Goal: Information Seeking & Learning: Learn about a topic

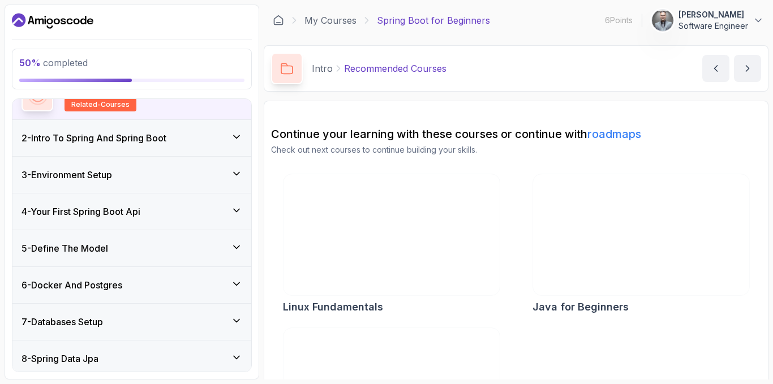
scroll to position [263, 0]
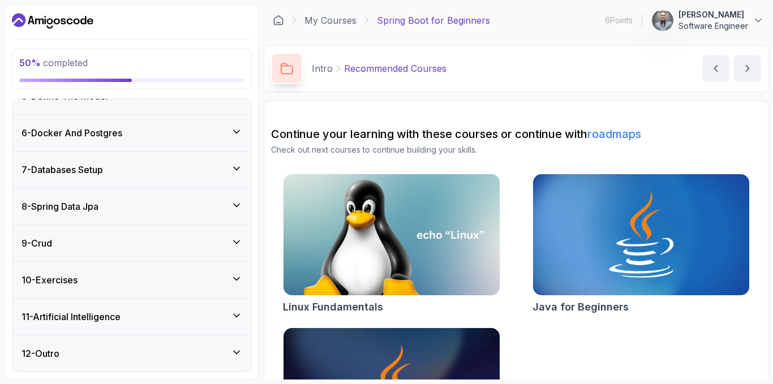
click at [184, 177] on div "7 - Databases Setup" at bounding box center [131, 170] width 239 height 36
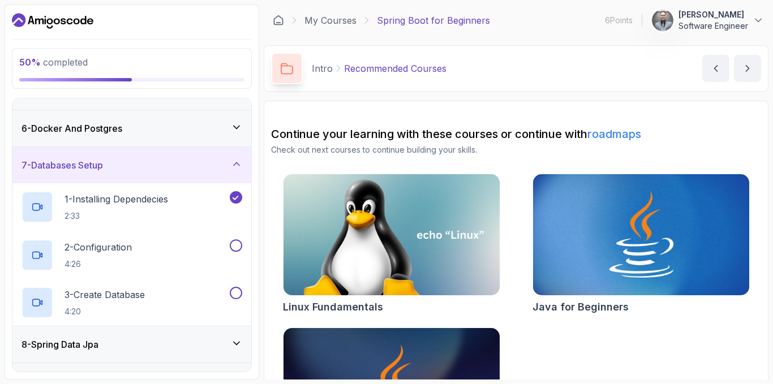
scroll to position [168, 0]
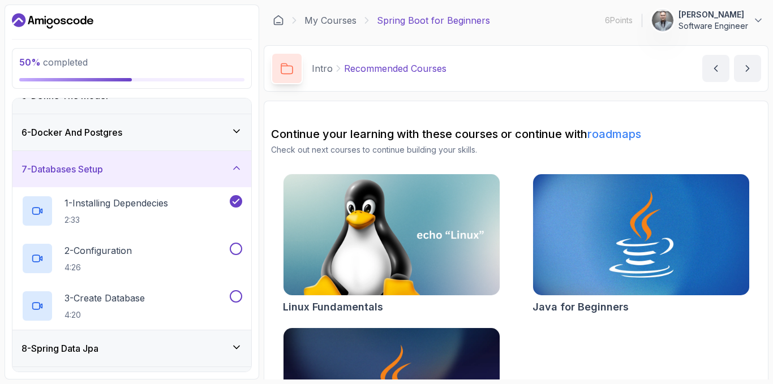
click at [189, 173] on div "7 - Databases Setup" at bounding box center [132, 170] width 221 height 14
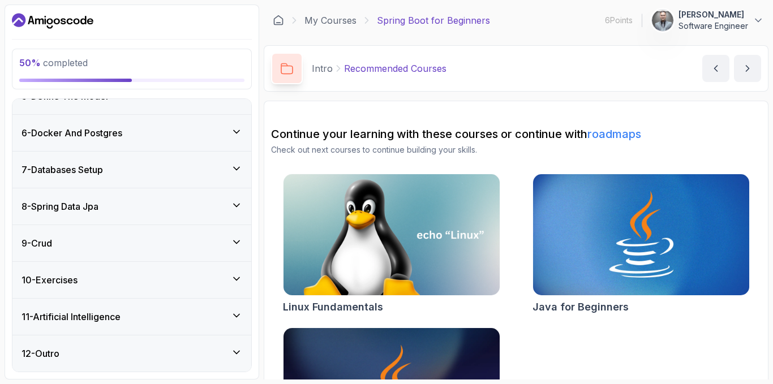
click at [161, 219] on div "8 - Spring Data Jpa" at bounding box center [131, 207] width 239 height 36
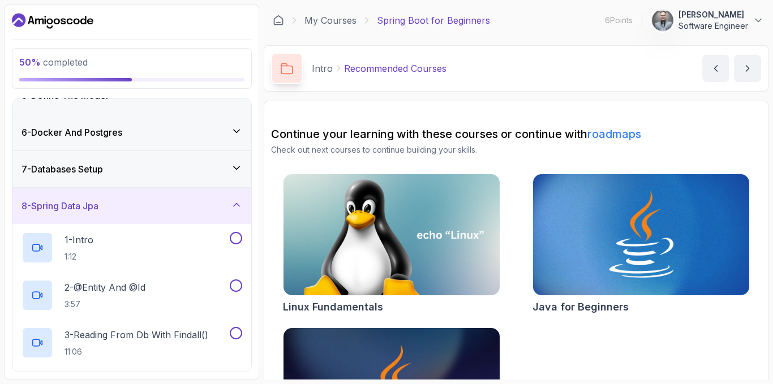
click at [170, 212] on div "8 - Spring Data Jpa" at bounding box center [132, 206] width 221 height 14
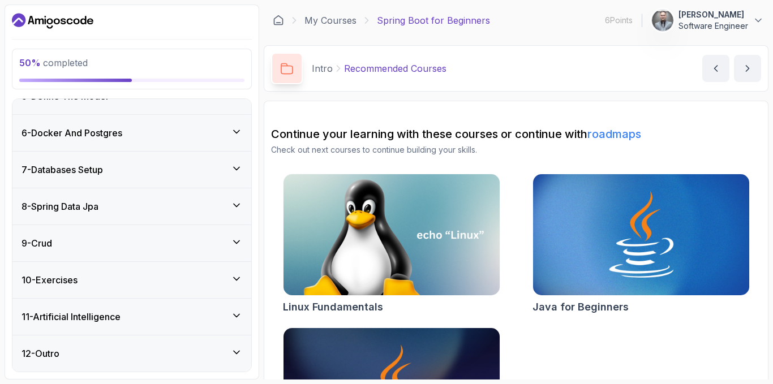
click at [170, 212] on div "8 - Spring Data Jpa" at bounding box center [132, 207] width 221 height 14
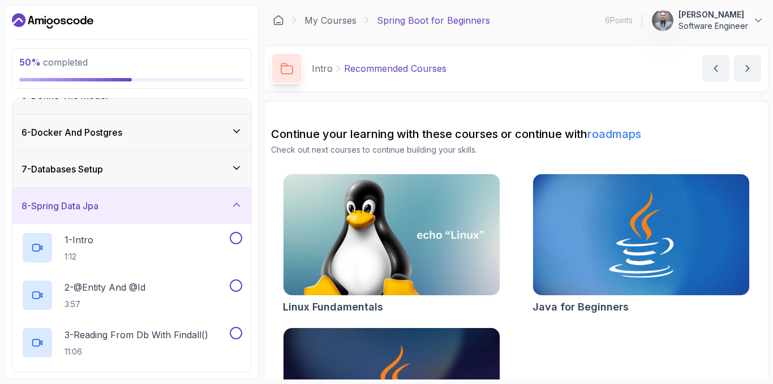
scroll to position [225, 0]
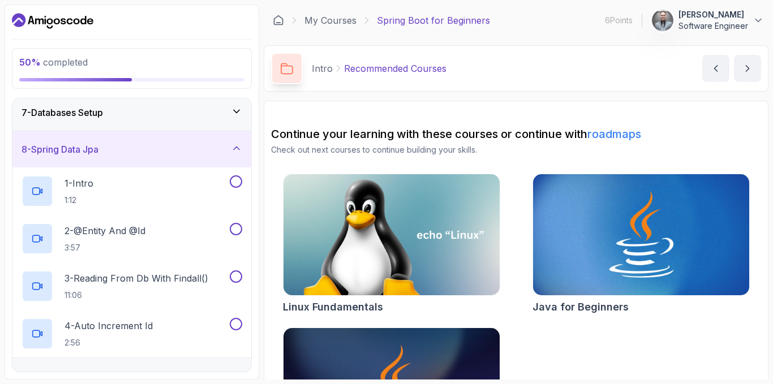
click at [177, 123] on div "7 - Databases Setup" at bounding box center [131, 113] width 239 height 36
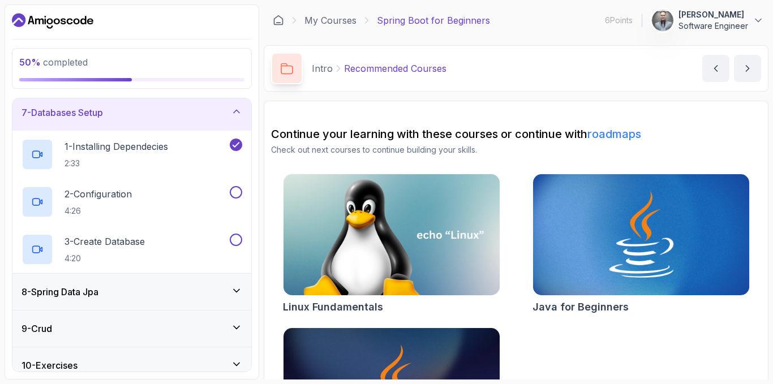
click at [185, 124] on div "7 - Databases Setup" at bounding box center [131, 113] width 239 height 36
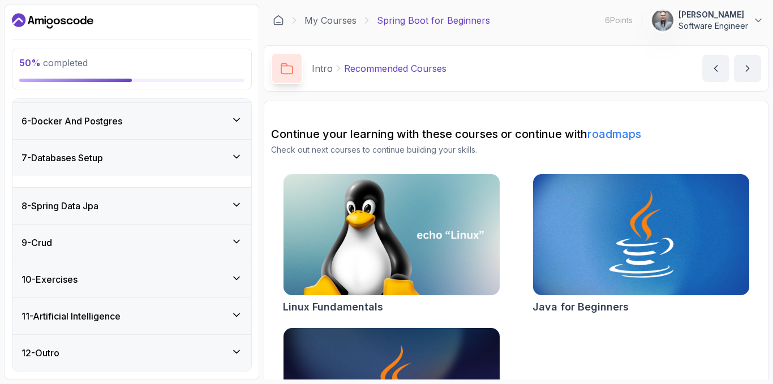
scroll to position [168, 0]
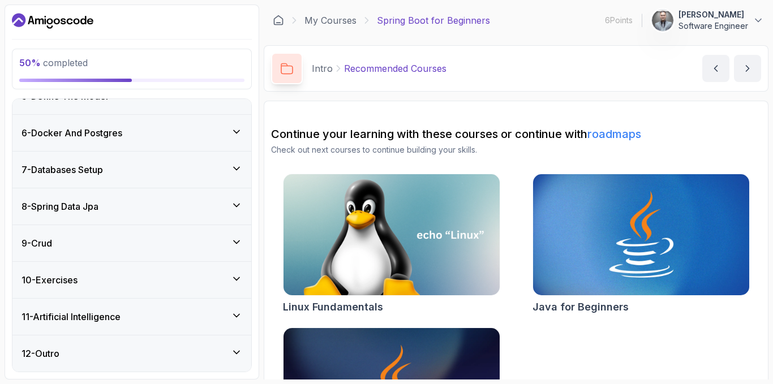
click at [173, 176] on div "7 - Databases Setup" at bounding box center [132, 170] width 221 height 14
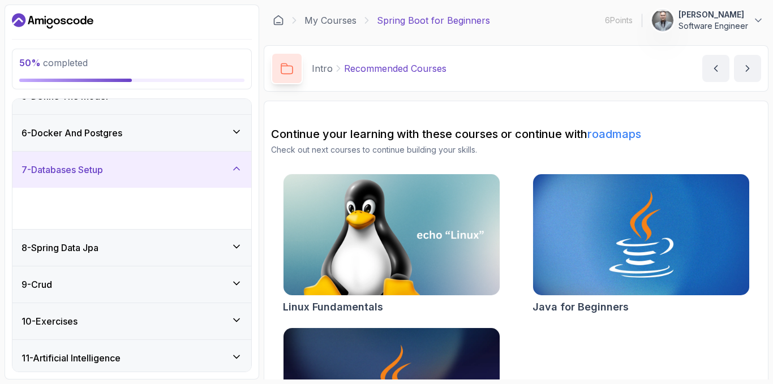
scroll to position [225, 0]
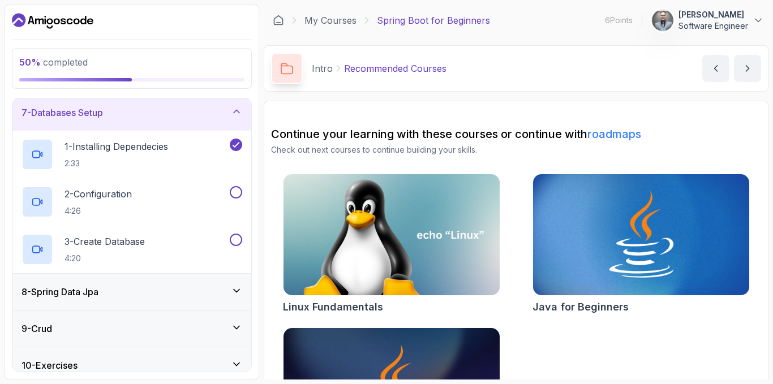
click at [215, 118] on div "7 - Databases Setup" at bounding box center [132, 113] width 221 height 14
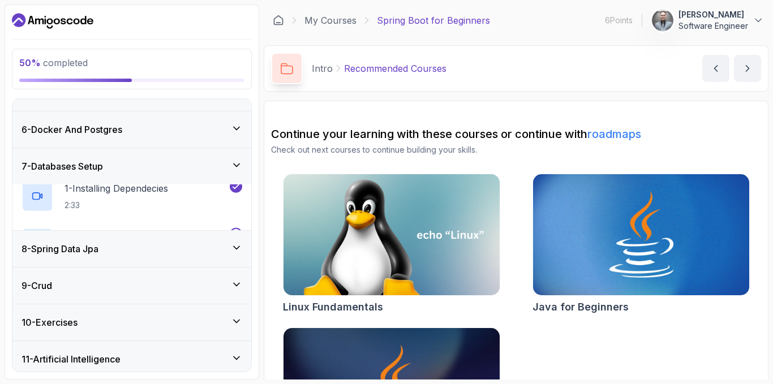
scroll to position [168, 0]
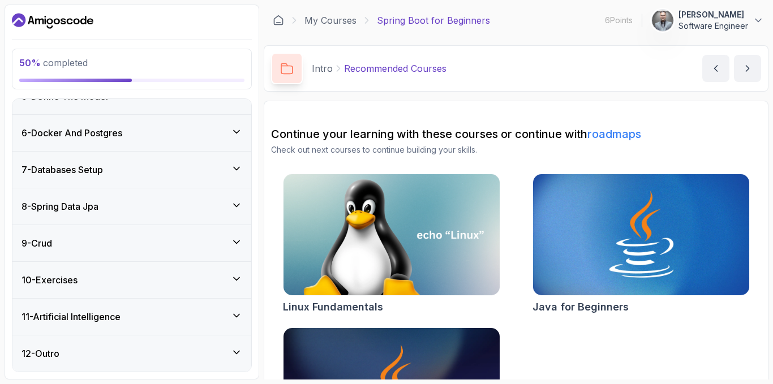
click at [171, 220] on div "8 - Spring Data Jpa" at bounding box center [131, 207] width 239 height 36
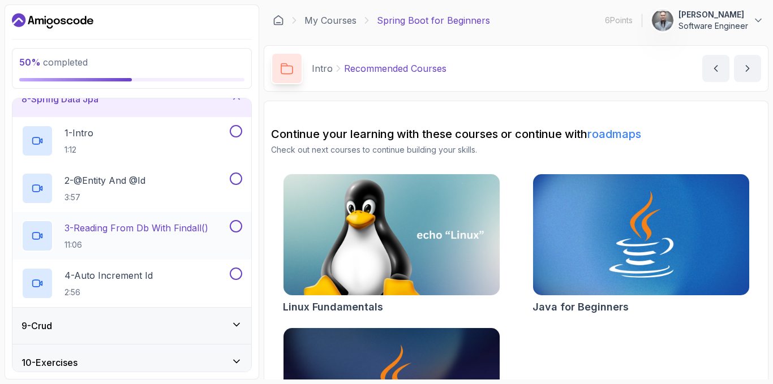
scroll to position [281, 0]
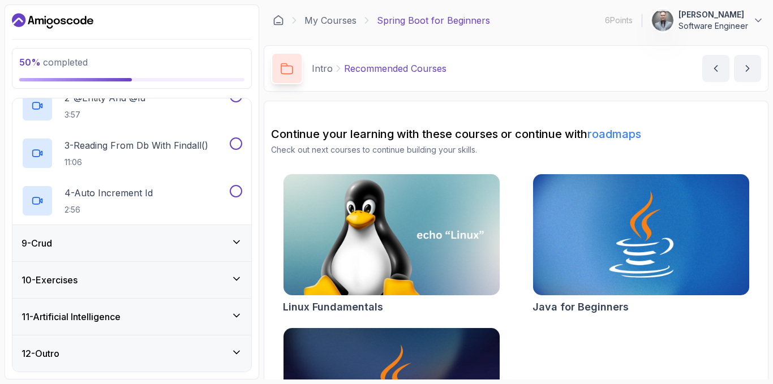
click at [123, 253] on div "9 - Crud" at bounding box center [131, 243] width 239 height 36
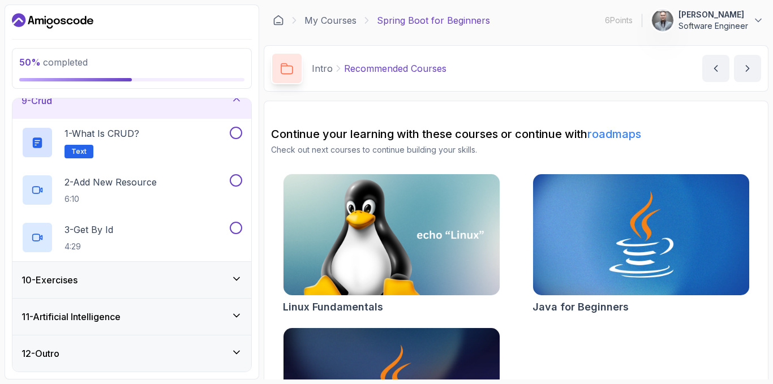
click at [131, 293] on div "10 - Exercises" at bounding box center [131, 280] width 239 height 36
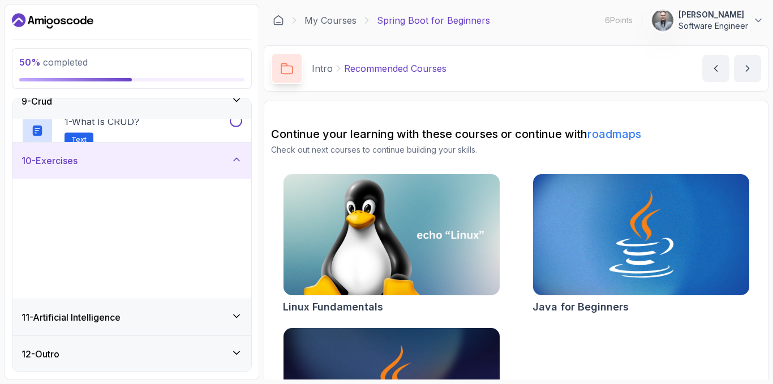
scroll to position [310, 0]
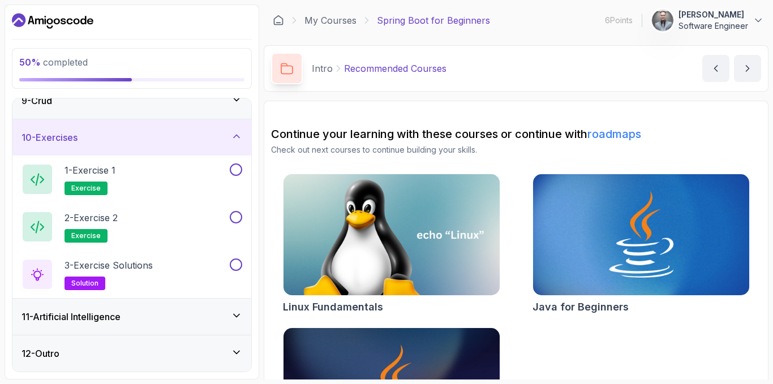
click at [96, 318] on h3 "11 - Artificial Intelligence" at bounding box center [71, 317] width 99 height 14
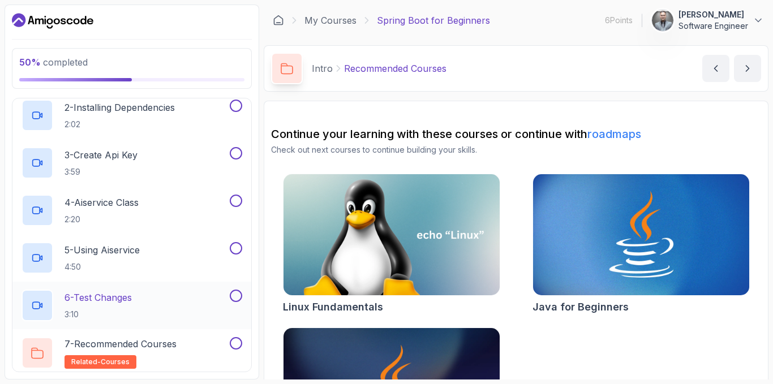
scroll to position [501, 0]
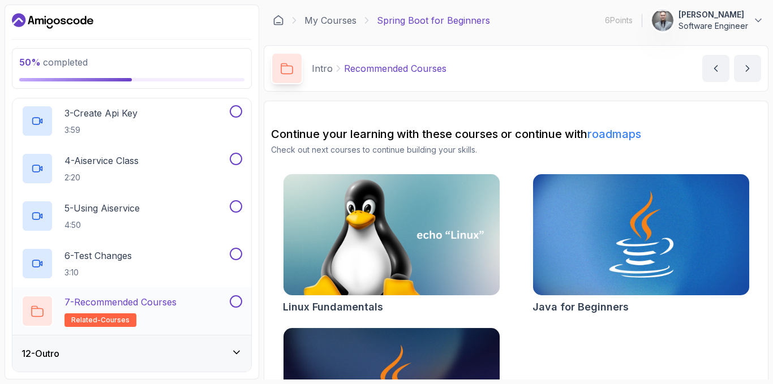
click at [154, 311] on h2 "7 - Recommended Courses related-courses" at bounding box center [121, 312] width 112 height 32
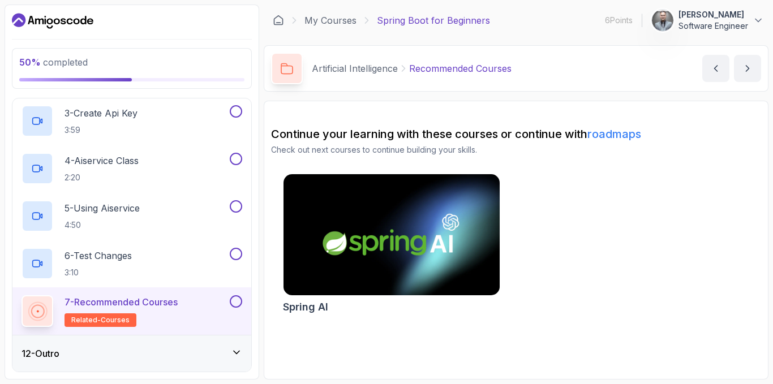
click at [676, 263] on div "Spring AI" at bounding box center [516, 246] width 490 height 145
